Goal: Information Seeking & Learning: Learn about a topic

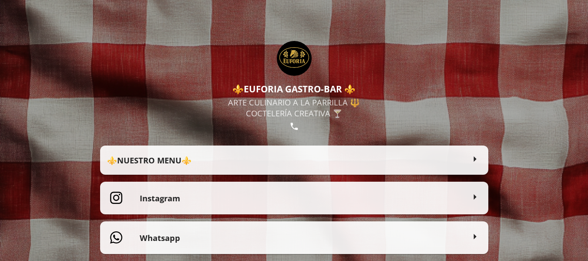
click at [178, 157] on h2 "⚜️NUESTRO MENU⚜️" at bounding box center [286, 159] width 358 height 11
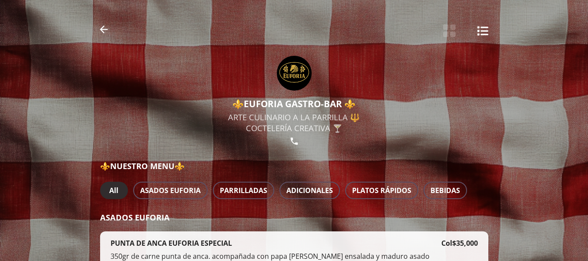
scroll to position [87, 0]
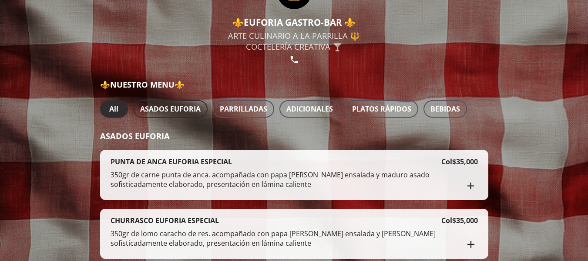
click at [171, 108] on span "ASADOS EUFORIA" at bounding box center [170, 109] width 60 height 12
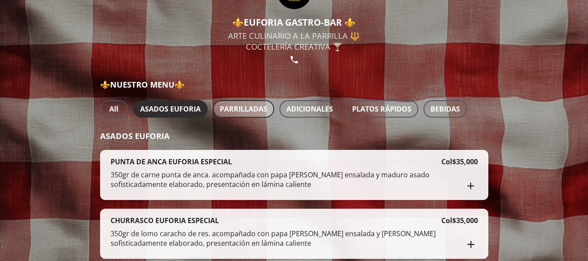
click at [250, 111] on span "PARRILLADAS" at bounding box center [243, 109] width 47 height 12
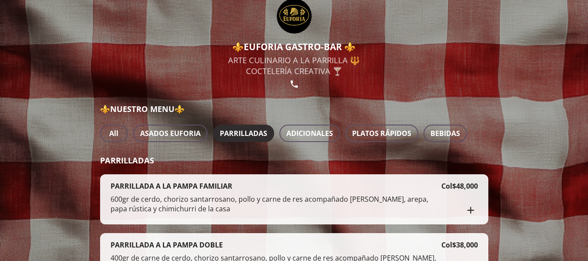
scroll to position [0, 0]
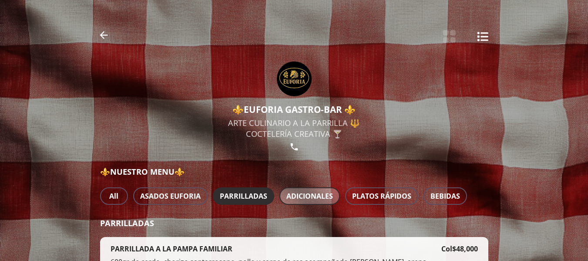
click at [320, 191] on span "ADICIONALES" at bounding box center [309, 196] width 47 height 12
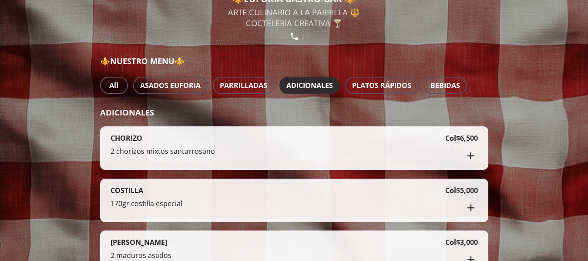
scroll to position [130, 0]
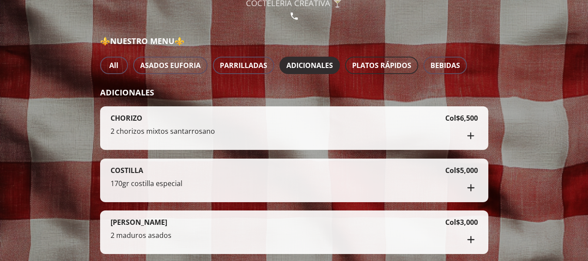
click at [365, 69] on span "PLATOS RÁPIDOS" at bounding box center [381, 65] width 59 height 12
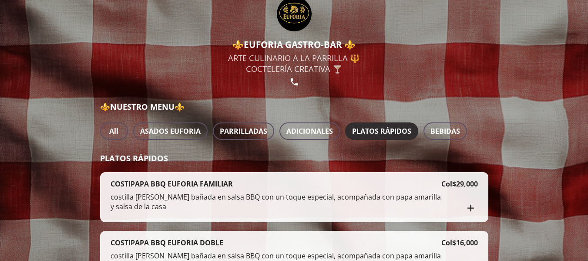
scroll to position [108, 0]
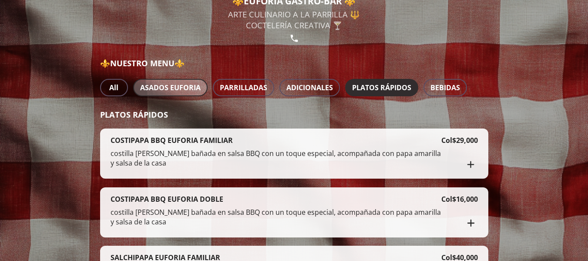
click at [182, 88] on span "ASADOS EUFORIA" at bounding box center [170, 87] width 60 height 12
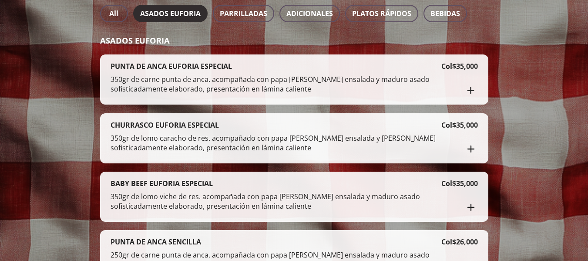
scroll to position [109, 0]
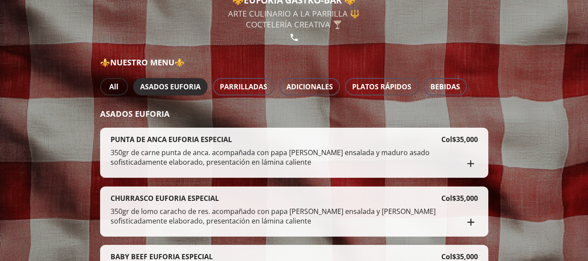
click at [122, 89] on button "All" at bounding box center [114, 86] width 28 height 17
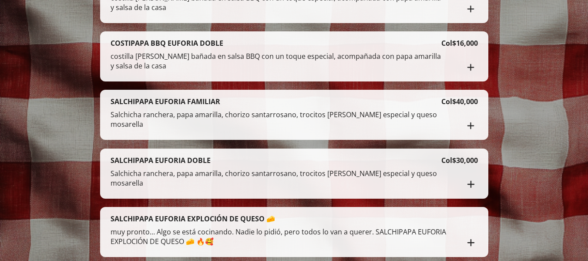
scroll to position [1632, 0]
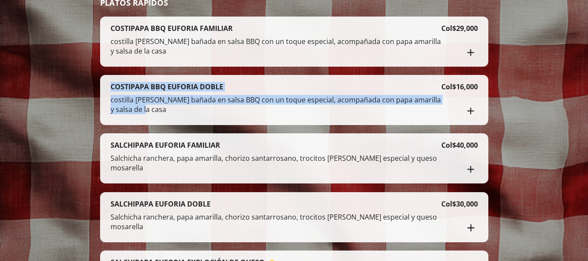
drag, startPoint x: 109, startPoint y: 80, endPoint x: 263, endPoint y: 105, distance: 156.4
click at [263, 105] on div "COSTIPAPA BBQ EUFORIA DOBLE costilla [PERSON_NAME] bañada en salsa BBQ con un t…" at bounding box center [294, 100] width 388 height 50
click at [234, 95] on p "costilla [PERSON_NAME] bañada en salsa BBQ con un toque especial, acompañada co…" at bounding box center [275, 106] width 331 height 23
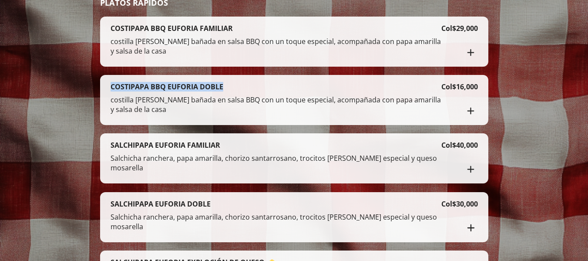
drag, startPoint x: 111, startPoint y: 77, endPoint x: 231, endPoint y: 74, distance: 120.1
click at [231, 75] on div "COSTIPAPA BBQ EUFORIA DOBLE costilla [PERSON_NAME] bañada en salsa BBQ con un t…" at bounding box center [294, 100] width 388 height 50
copy h4 "COSTIPAPA BBQ EUFORIA DOBLE"
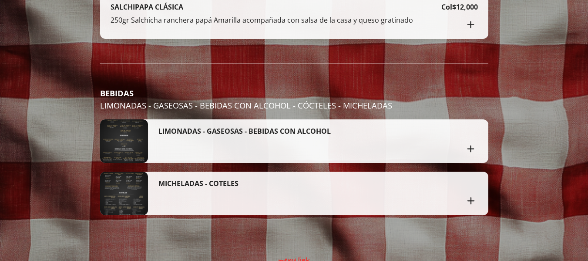
scroll to position [1950, 0]
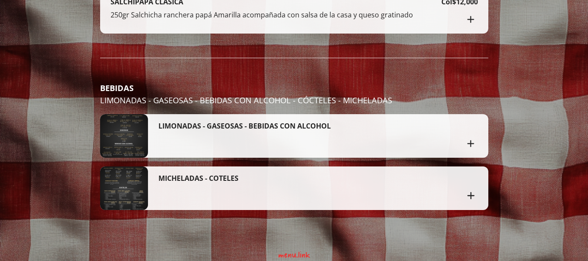
click at [473, 138] on icon "Añadir al carrito" at bounding box center [471, 143] width 12 height 12
click at [451, 141] on icon "button" at bounding box center [453, 144] width 5 height 6
click at [124, 127] on div at bounding box center [124, 135] width 48 height 43
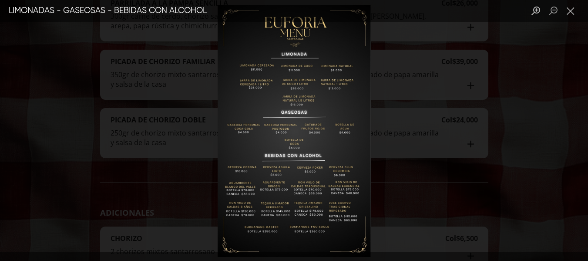
scroll to position [950, 0]
click at [573, 12] on button "Close lightbox" at bounding box center [570, 10] width 17 height 15
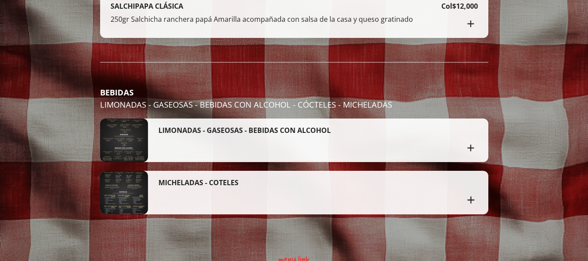
scroll to position [1950, 0]
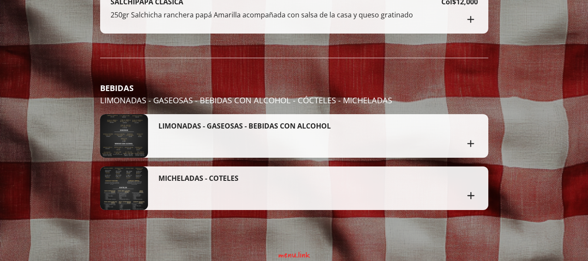
click at [131, 132] on div at bounding box center [124, 135] width 48 height 43
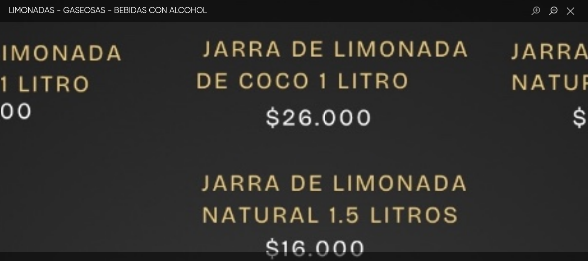
scroll to position [1820, 0]
click at [573, 10] on button "Close lightbox" at bounding box center [570, 10] width 17 height 15
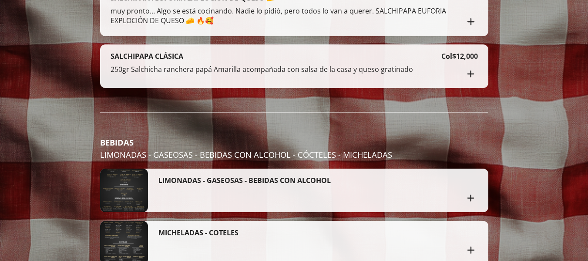
scroll to position [1950, 0]
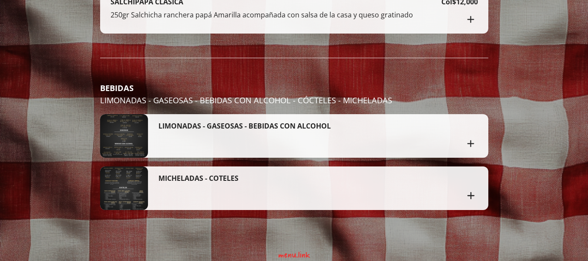
click at [203, 195] on div "MICHELADAS - COTELES" at bounding box center [311, 187] width 306 height 29
click at [231, 184] on div "MICHELADAS - COTELES" at bounding box center [311, 187] width 306 height 29
click at [130, 166] on div at bounding box center [124, 187] width 48 height 43
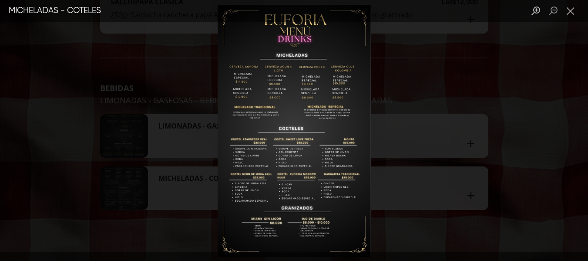
click at [130, 165] on div "Lightbox" at bounding box center [294, 130] width 588 height 261
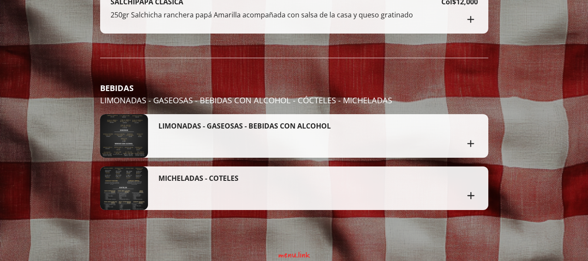
click at [140, 171] on div at bounding box center [124, 187] width 48 height 43
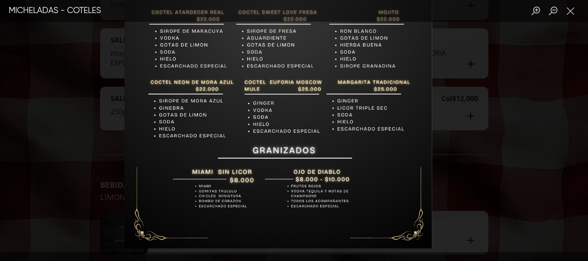
scroll to position [1863, 0]
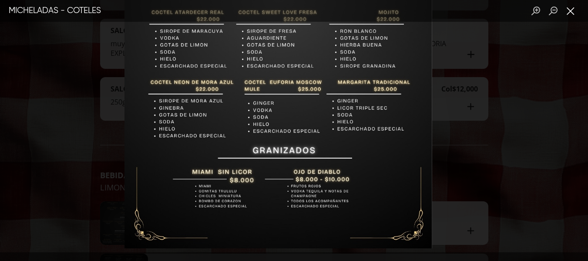
click at [571, 8] on button "Close lightbox" at bounding box center [570, 10] width 17 height 15
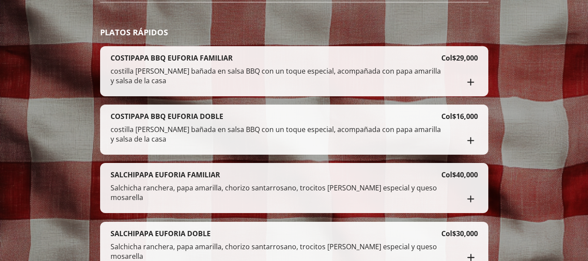
scroll to position [1559, 0]
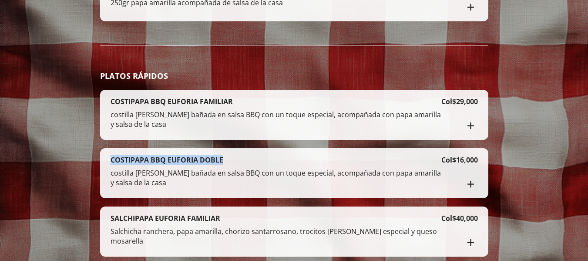
drag, startPoint x: 232, startPoint y: 151, endPoint x: 107, endPoint y: 154, distance: 124.4
click at [107, 154] on div "COSTIPAPA BBQ EUFORIA DOBLE costilla [PERSON_NAME] bañada en salsa BBQ con un t…" at bounding box center [294, 173] width 388 height 50
copy h4 "COSTIPAPA BBQ EUFORIA DOBLE"
click at [565, 169] on div at bounding box center [294, 130] width 588 height 261
